Goal: Information Seeking & Learning: Learn about a topic

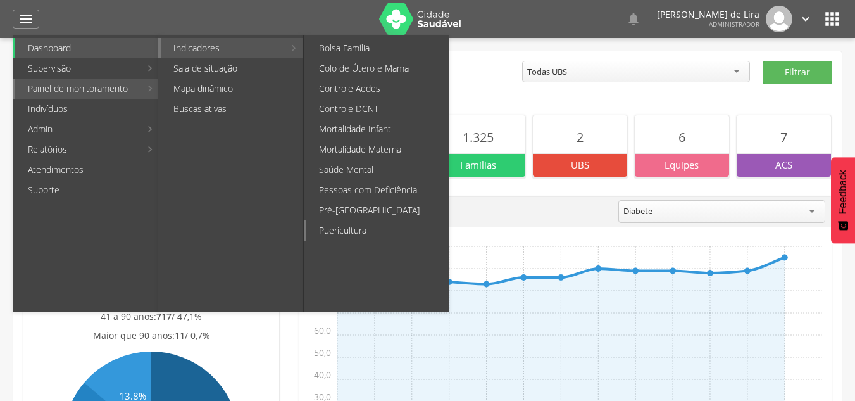
click at [349, 232] on link "Puericultura" at bounding box center [377, 230] width 142 height 20
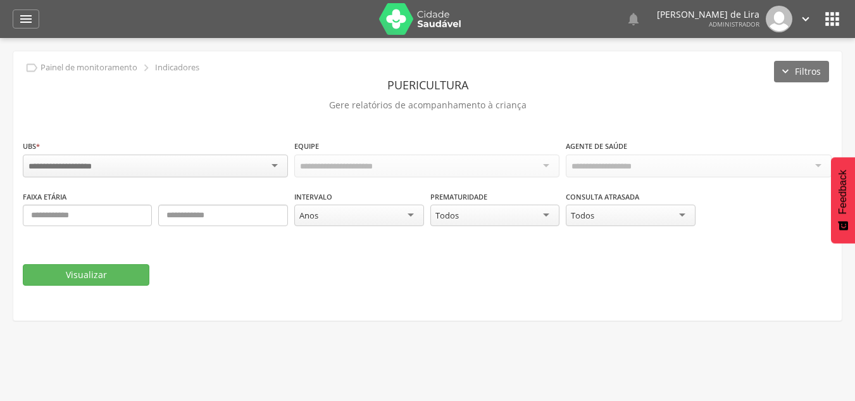
click at [332, 278] on div "Visualizar" at bounding box center [427, 275] width 809 height 22
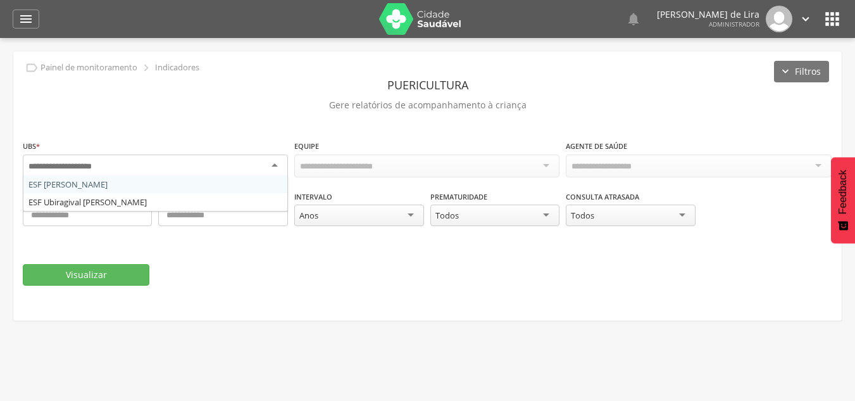
click at [273, 165] on div at bounding box center [155, 165] width 265 height 23
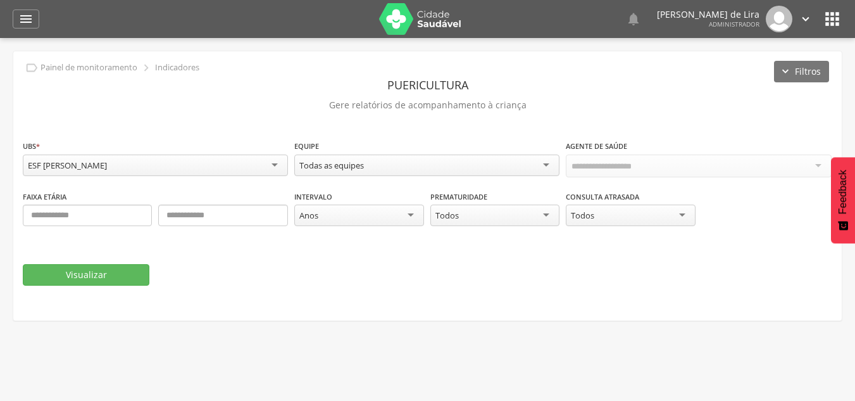
click at [346, 173] on div "Todas as equipes" at bounding box center [426, 165] width 265 height 22
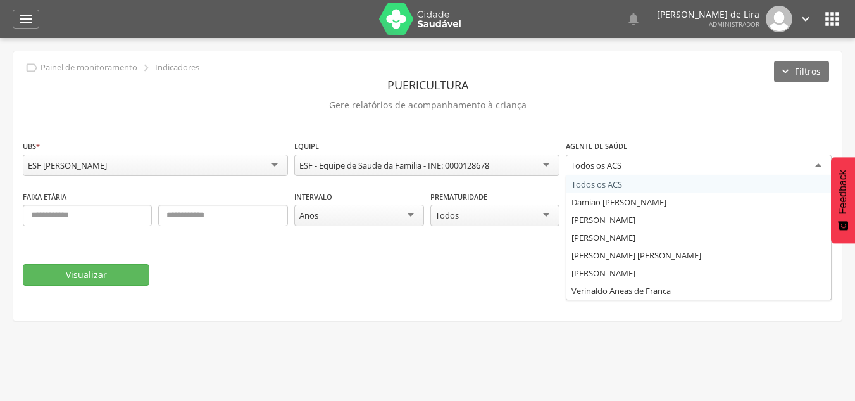
click at [614, 168] on div "Todos os ACS" at bounding box center [596, 164] width 51 height 11
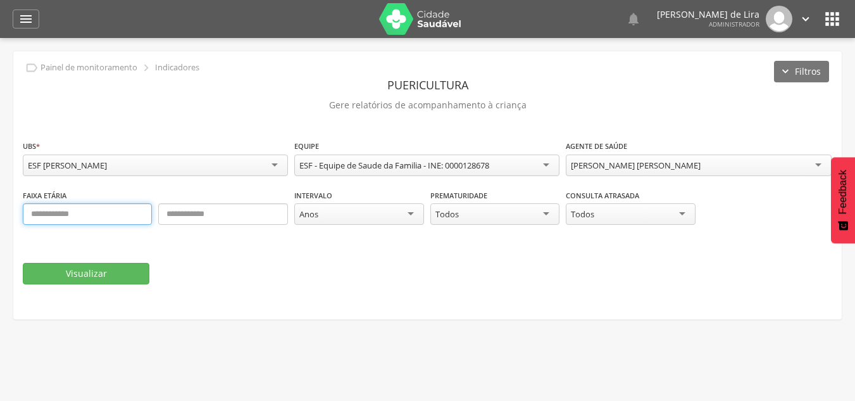
click at [110, 217] on input "text" at bounding box center [87, 214] width 129 height 22
type input "*"
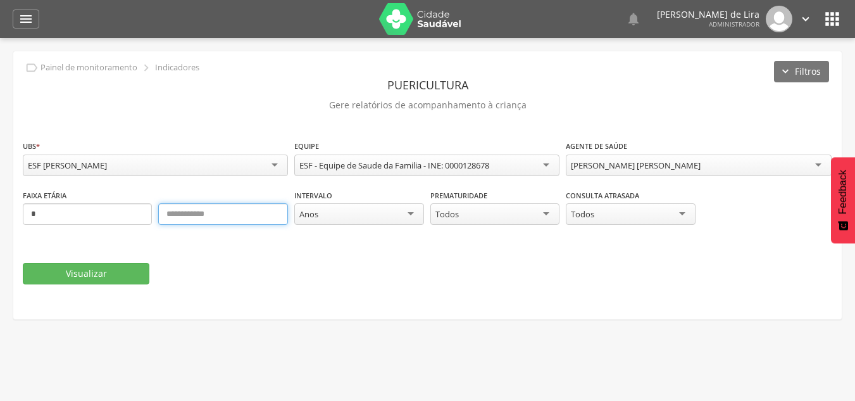
click at [222, 212] on input "text" at bounding box center [222, 214] width 129 height 22
type input "*"
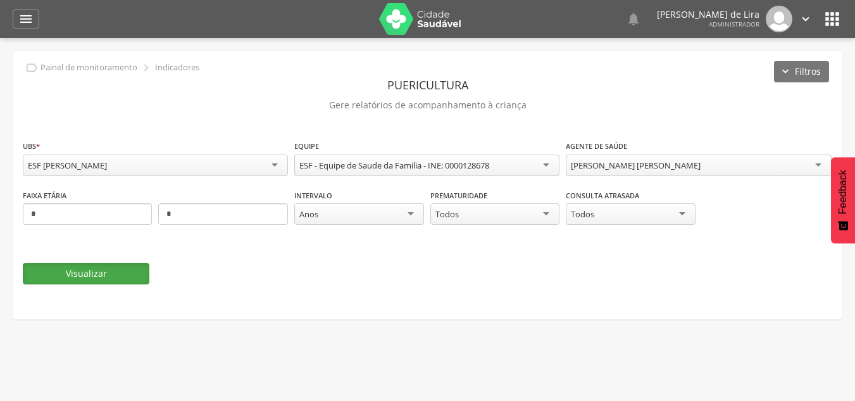
click at [87, 271] on button "Visualizar" at bounding box center [86, 274] width 127 height 22
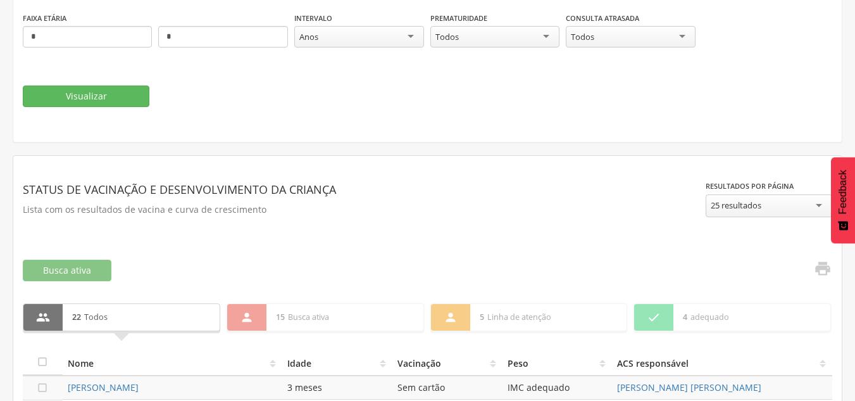
scroll to position [190, 0]
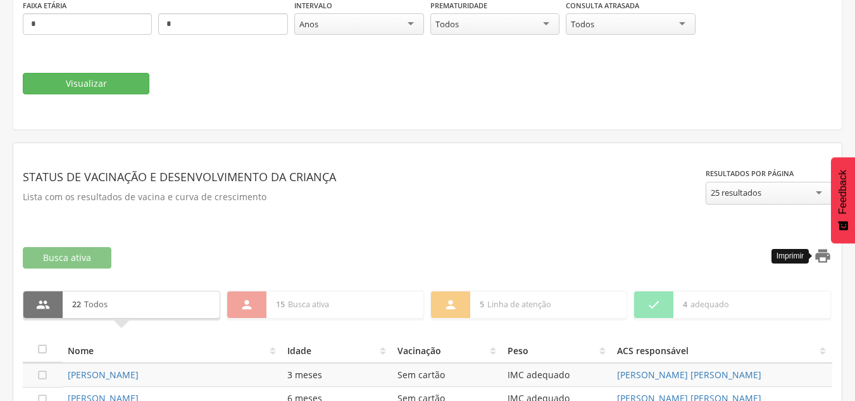
click at [821, 255] on icon "" at bounding box center [823, 256] width 18 height 18
